Goal: Information Seeking & Learning: Learn about a topic

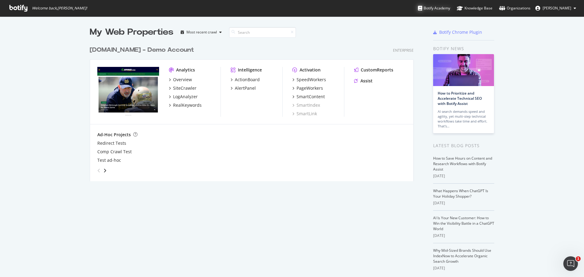
click at [437, 9] on div "Botify Academy" at bounding box center [434, 8] width 32 height 6
click at [185, 88] on div "SiteCrawler" at bounding box center [184, 88] width 23 height 6
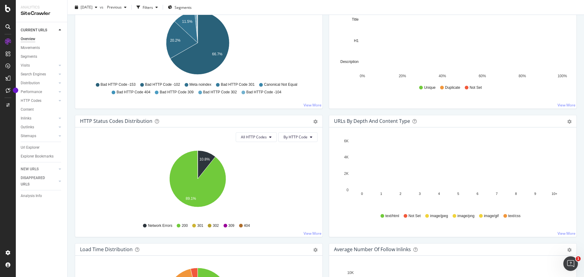
scroll to position [244, 0]
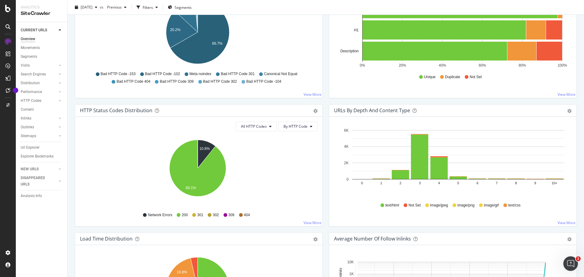
click at [386, 205] on span "text/html" at bounding box center [393, 205] width 14 height 5
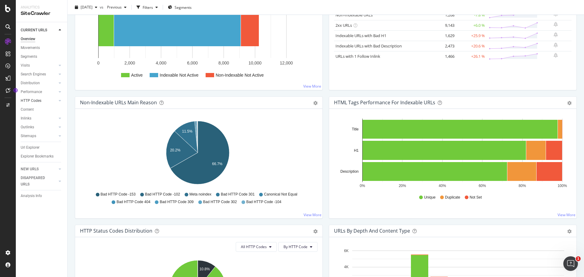
scroll to position [27, 0]
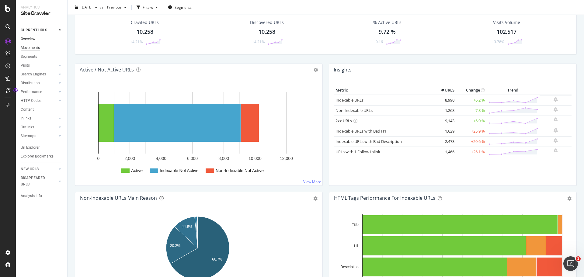
click at [39, 48] on div "Movements" at bounding box center [30, 48] width 19 height 6
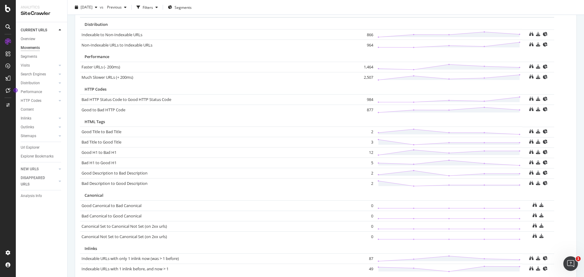
scroll to position [370, 0]
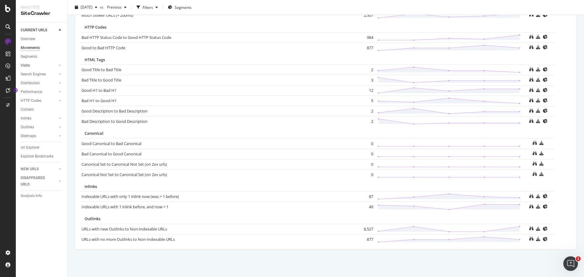
click at [52, 66] on div at bounding box center [54, 65] width 6 height 6
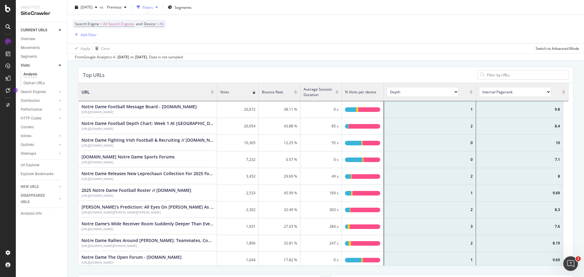
scroll to position [61, 0]
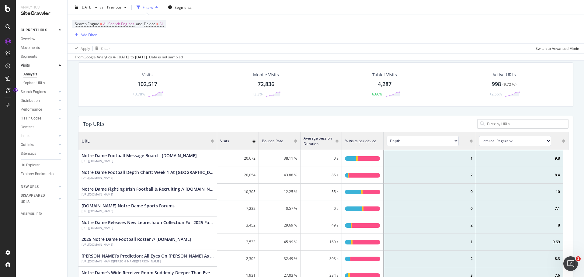
click at [509, 141] on select "Internal Pagerank Is Indexable Non-Indexable Reason is Non-Self Canonical Tag N…" at bounding box center [515, 141] width 72 height 10
click at [479, 136] on select "Internal Pagerank Is Indexable Non-Indexable Reason is Non-Self Canonical Tag N…" at bounding box center [515, 141] width 72 height 10
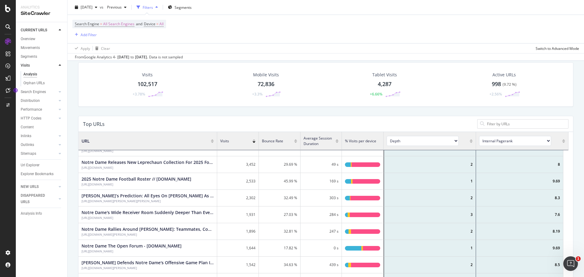
click at [516, 143] on select "Internal Pagerank Is Indexable Non-Indexable Reason is Non-Self Canonical Tag N…" at bounding box center [515, 141] width 72 height 10
click at [514, 142] on select "Internal Pagerank Is Indexable Non-Indexable Reason is Non-Self Canonical Tag N…" at bounding box center [515, 141] width 72 height 10
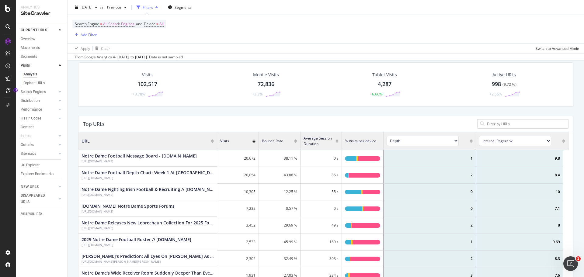
click at [508, 139] on select "Internal Pagerank Is Indexable Non-Indexable Reason is Non-Self Canonical Tag N…" at bounding box center [515, 141] width 72 height 10
select select "[DOMAIN_NAME]_compliant"
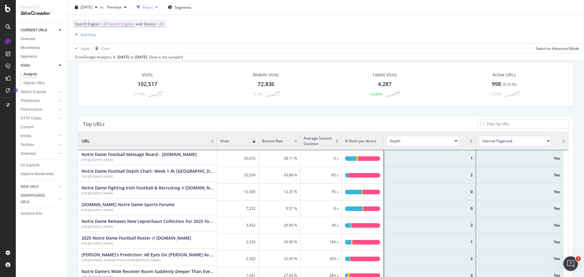
click at [517, 140] on select "Internal Pagerank Is Indexable Non-Indexable Reason is Non-Self Canonical Tag N…" at bounding box center [515, 141] width 72 height 10
click at [517, 142] on select "Internal Pagerank Is Indexable Non-Indexable Reason is Non-Self Canonical Tag N…" at bounding box center [515, 141] width 72 height 10
select select "compliant.reason.canonical"
click at [513, 141] on select "Internal Pagerank Is Indexable Non-Indexable Reason is Non-Self Canonical Tag N…" at bounding box center [515, 141] width 72 height 10
select select "content_quality.nb_words_not_ignored"
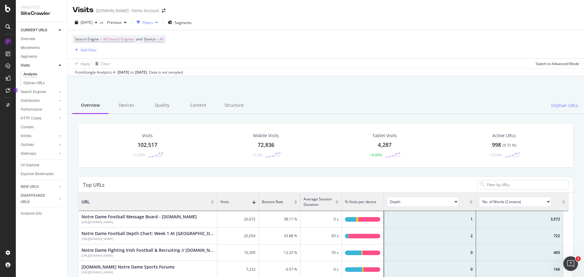
click at [535, 204] on select "Internal Pagerank Is Indexable Non-Indexable Reason is Non-Self Canonical Tag N…" at bounding box center [515, 202] width 72 height 10
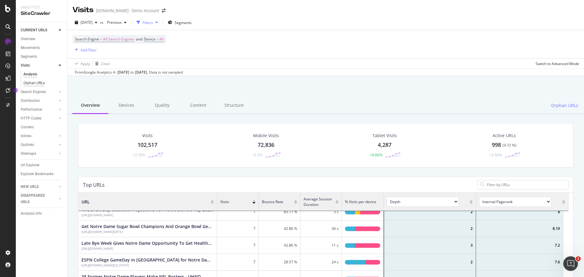
click at [28, 82] on div "Orphan URLs" at bounding box center [33, 83] width 21 height 6
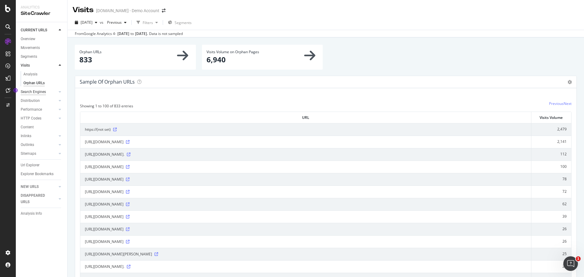
click at [32, 90] on div "Search Engines" at bounding box center [33, 92] width 25 height 6
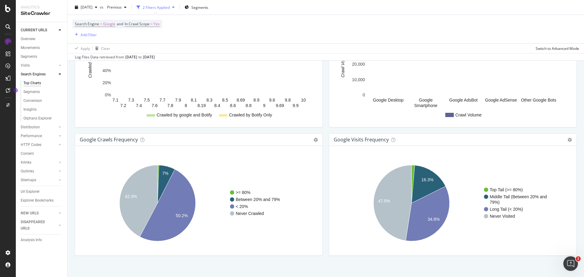
scroll to position [688, 0]
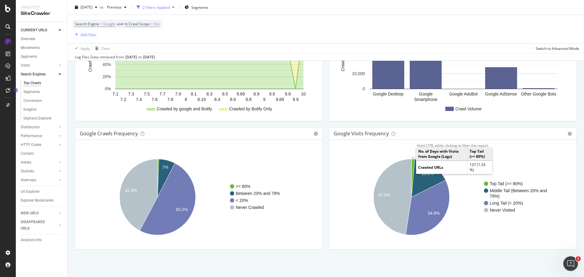
click at [412, 164] on icon "A chart." at bounding box center [413, 178] width 3 height 38
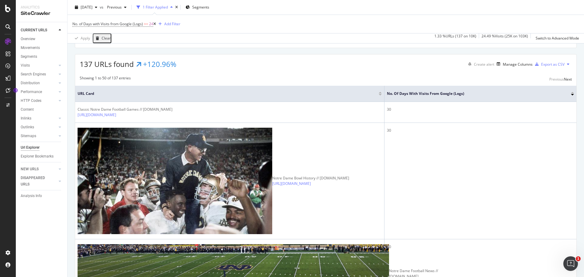
scroll to position [91, 0]
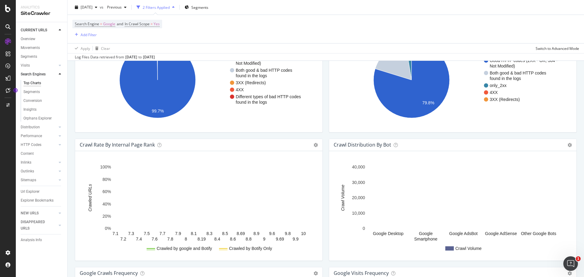
scroll to position [688, 0]
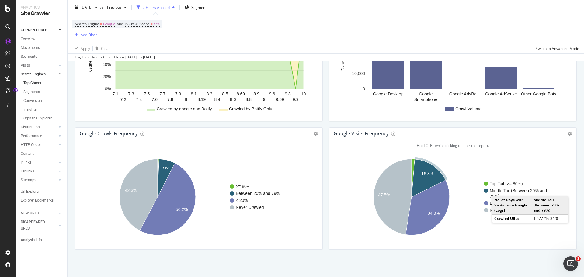
click at [529, 189] on text "Middle Tail (Between 20% and" at bounding box center [518, 190] width 57 height 5
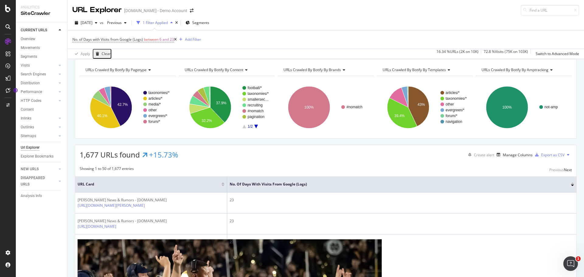
click at [571, 184] on div at bounding box center [572, 184] width 3 height 2
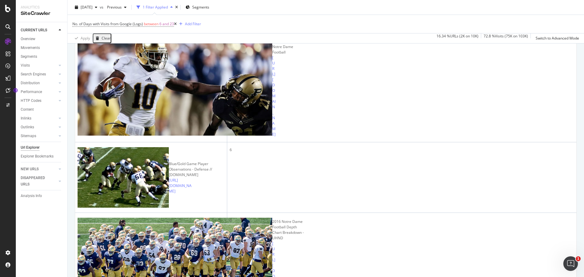
scroll to position [1522, 0]
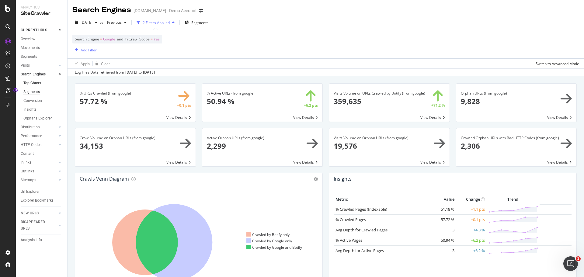
click at [29, 91] on div "Segments" at bounding box center [31, 92] width 16 height 6
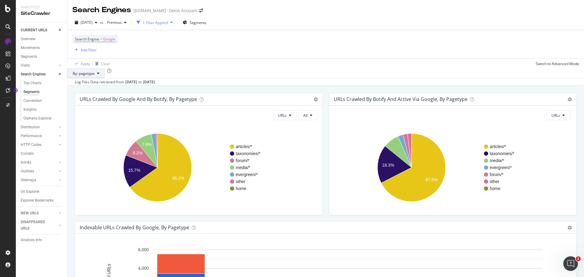
click at [100, 75] on icon at bounding box center [98, 74] width 2 height 4
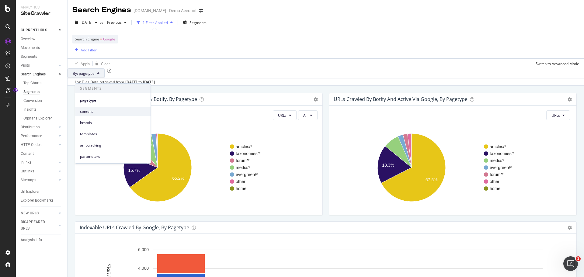
click at [106, 111] on span "content" at bounding box center [113, 111] width 66 height 5
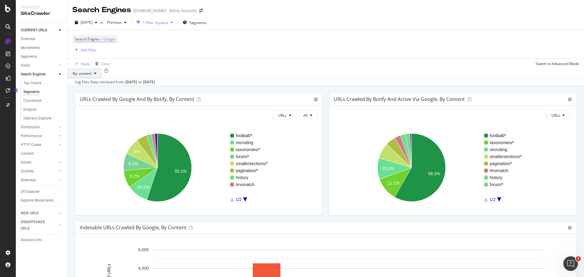
click at [92, 76] on span "By: content" at bounding box center [82, 73] width 19 height 5
drag, startPoint x: 96, startPoint y: 96, endPoint x: 105, endPoint y: 96, distance: 9.1
click at [96, 97] on div "pagetype" at bounding box center [112, 100] width 75 height 9
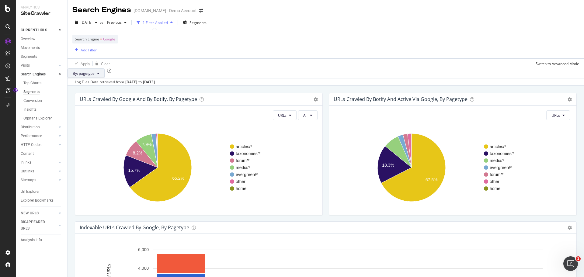
click at [103, 78] on button "By: pagetype" at bounding box center [86, 73] width 37 height 10
click at [106, 156] on span "parameters" at bounding box center [113, 156] width 66 height 5
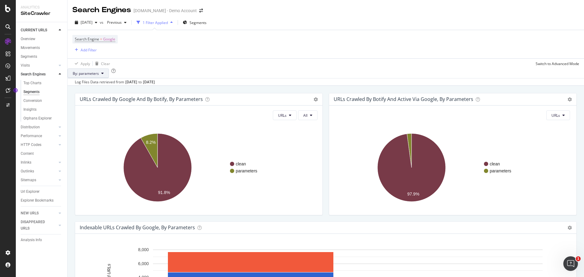
click at [99, 76] on span "By: parameters" at bounding box center [86, 73] width 26 height 5
click at [105, 99] on span "pagetype" at bounding box center [113, 100] width 66 height 5
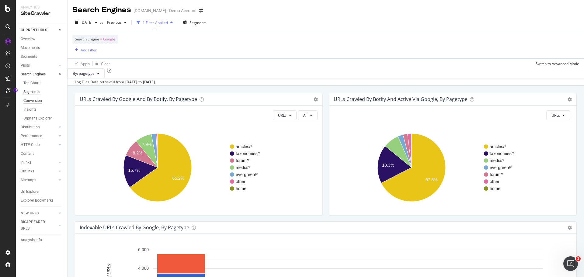
click at [42, 103] on div "Conversion" at bounding box center [32, 101] width 19 height 6
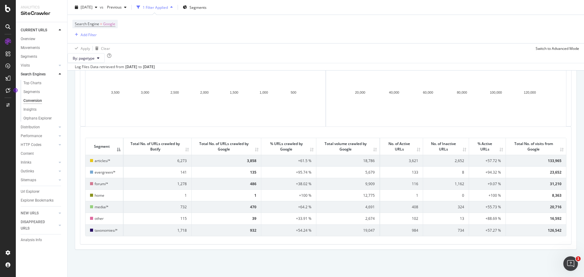
scroll to position [141, 0]
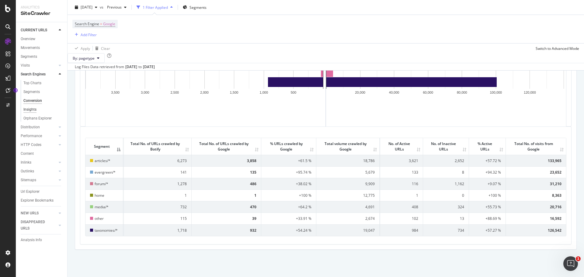
click at [32, 110] on div "Insights" at bounding box center [29, 110] width 13 height 6
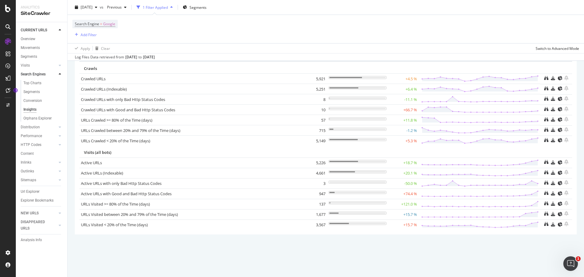
scroll to position [5, 0]
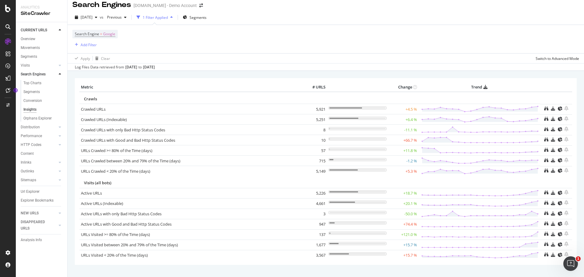
click at [42, 184] on div "Sitemaps" at bounding box center [44, 180] width 47 height 9
click at [39, 179] on link "Sitemaps" at bounding box center [39, 180] width 36 height 6
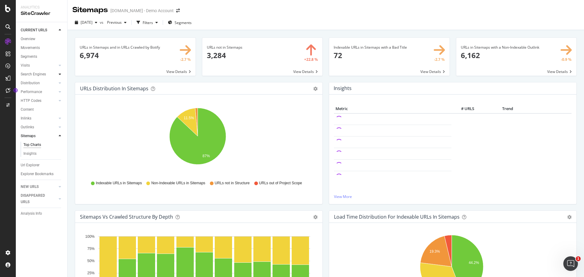
click at [59, 76] on div at bounding box center [60, 74] width 6 height 6
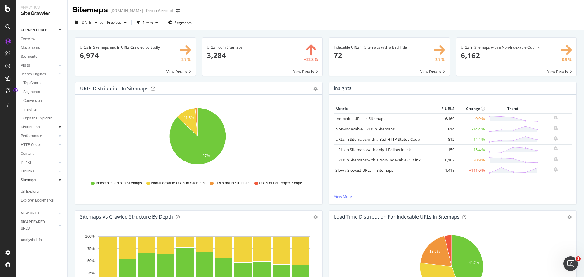
click at [60, 127] on icon at bounding box center [60, 127] width 2 height 4
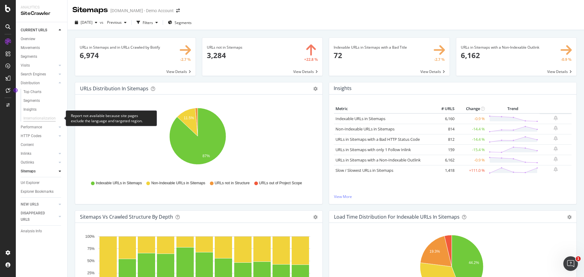
click at [47, 118] on div "Internationalization" at bounding box center [39, 118] width 32 height 6
click at [60, 126] on icon at bounding box center [60, 127] width 2 height 4
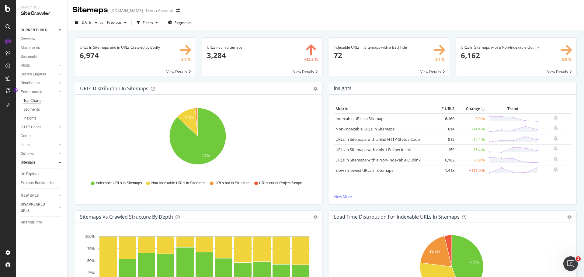
click at [30, 100] on div "Top Charts" at bounding box center [32, 101] width 18 height 6
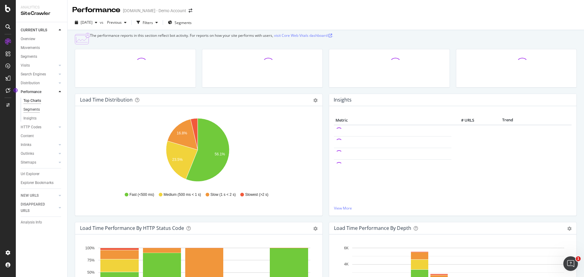
click at [33, 110] on div "Segments" at bounding box center [31, 110] width 16 height 6
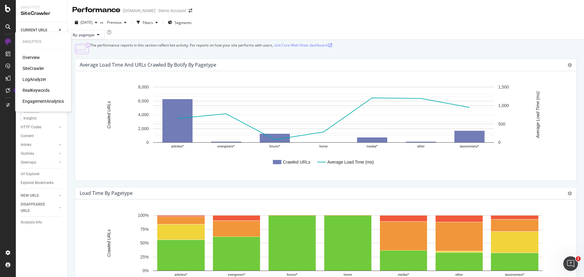
click at [34, 88] on div "RealKeywords" at bounding box center [36, 90] width 27 height 6
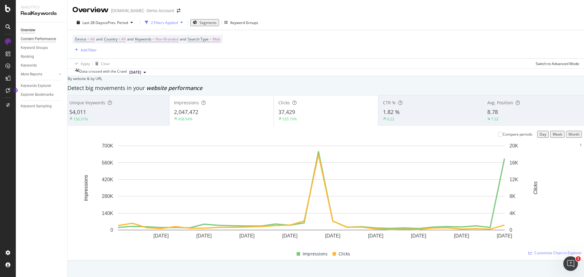
click at [46, 40] on div "Content Performance" at bounding box center [38, 39] width 35 height 6
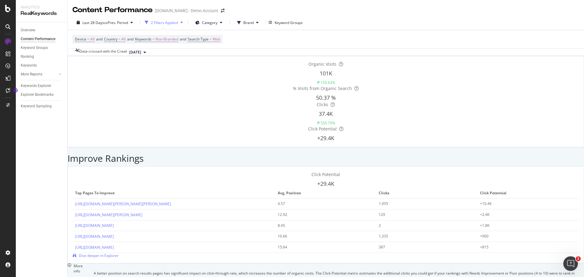
scroll to position [615, 0]
click at [29, 49] on div "Keyword Groups" at bounding box center [34, 48] width 27 height 6
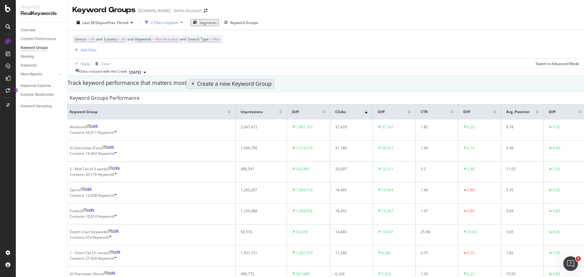
scroll to position [457, 0]
click at [28, 56] on div "Ranking" at bounding box center [27, 57] width 13 height 6
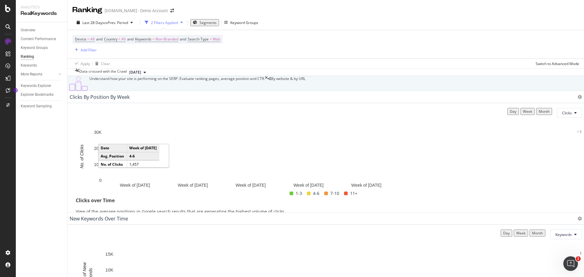
scroll to position [574, 0]
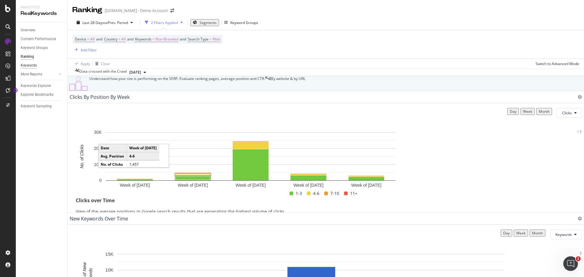
click at [32, 65] on div "Keywords" at bounding box center [29, 65] width 16 height 6
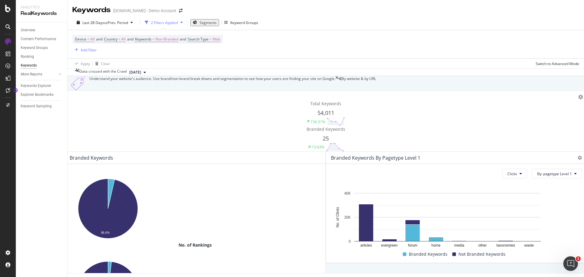
click at [53, 78] on div "More Reports" at bounding box center [44, 74] width 47 height 9
click at [53, 75] on div at bounding box center [54, 74] width 6 height 6
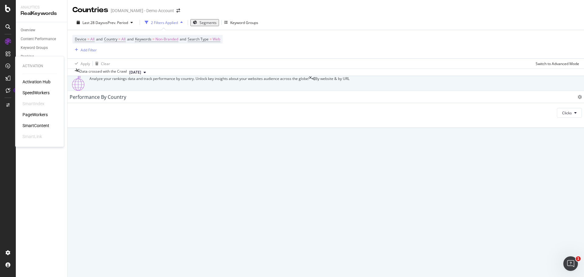
click at [30, 92] on div "SpeedWorkers" at bounding box center [36, 93] width 27 height 6
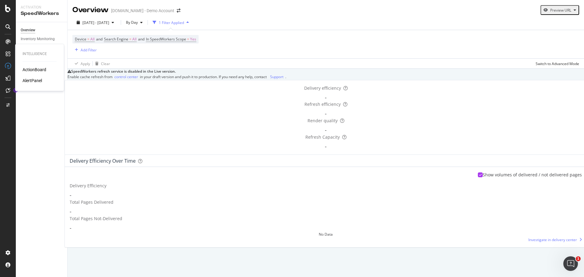
click at [30, 78] on div "AlertPanel" at bounding box center [32, 81] width 19 height 6
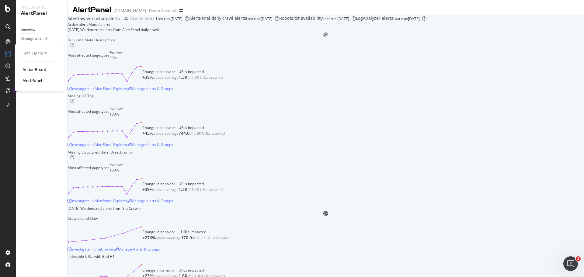
click at [25, 67] on div "ActionBoard" at bounding box center [35, 70] width 24 height 6
